Goal: Information Seeking & Learning: Learn about a topic

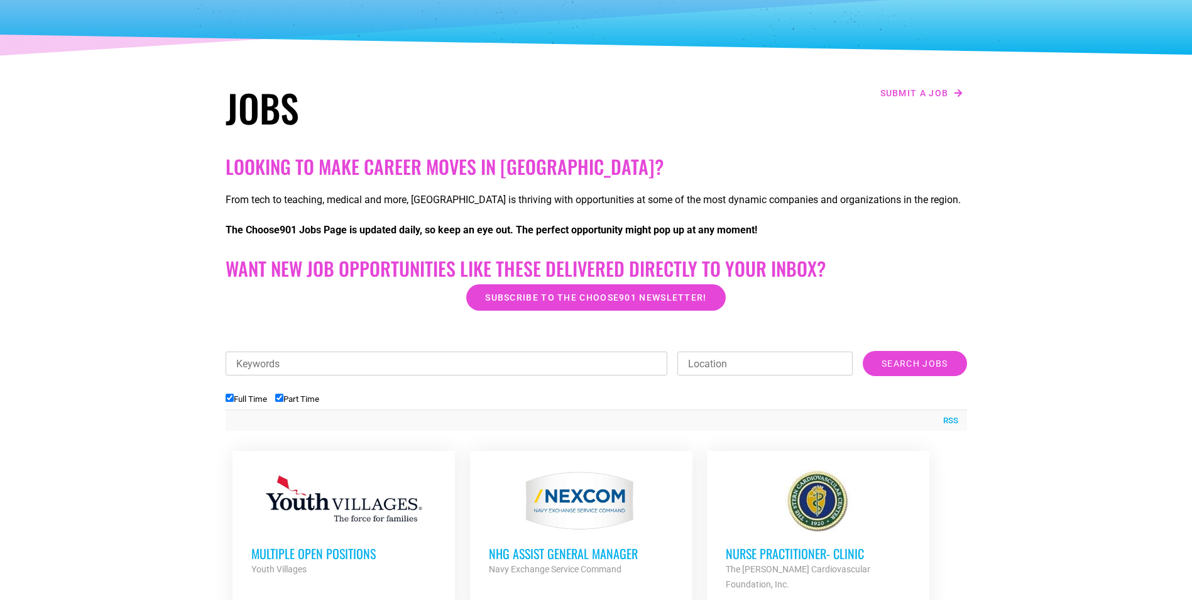
click at [229, 398] on input "Full Time" at bounding box center [230, 397] width 8 height 8
checkbox input "false"
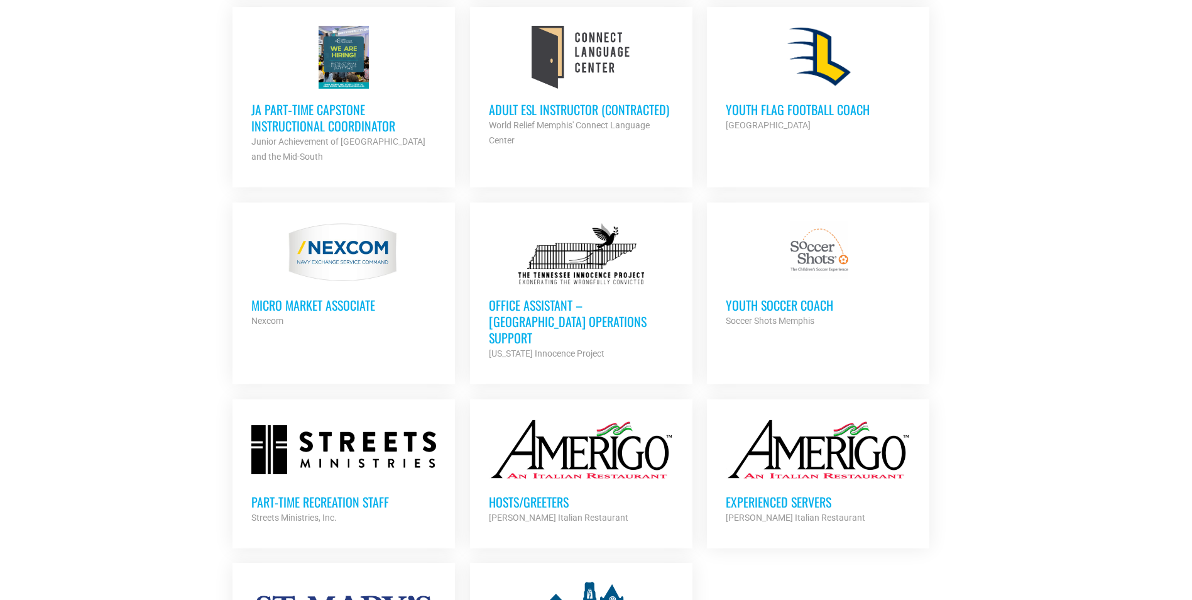
scroll to position [880, 0]
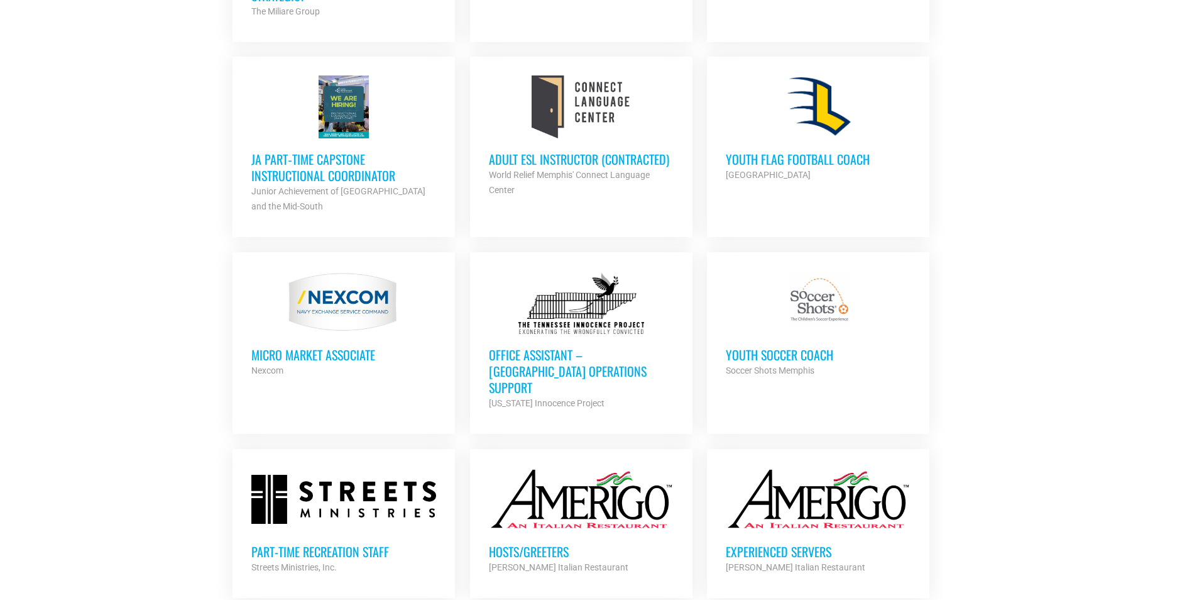
click at [313, 356] on h3 "Micro Market Associate" at bounding box center [343, 354] width 185 height 16
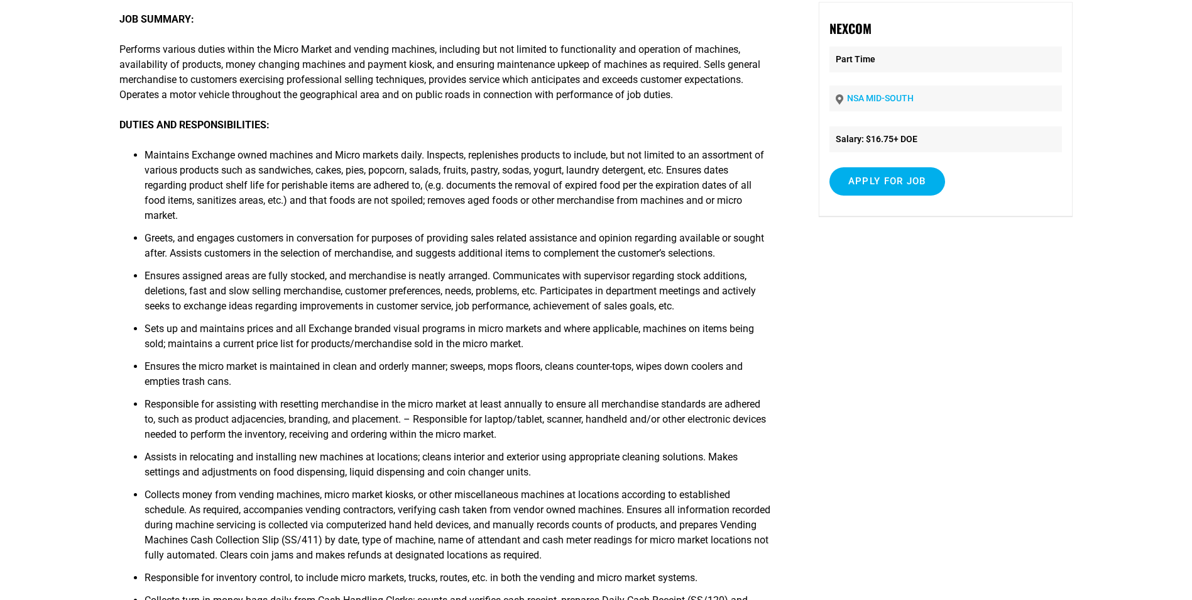
scroll to position [189, 0]
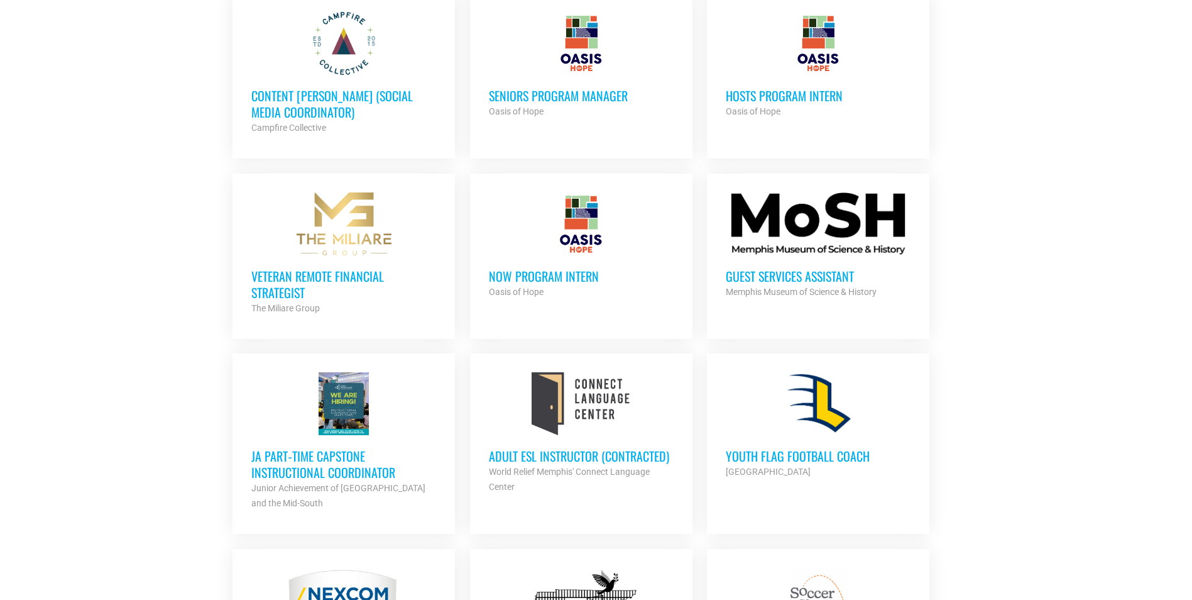
scroll to position [567, 0]
